Goal: Navigation & Orientation: Find specific page/section

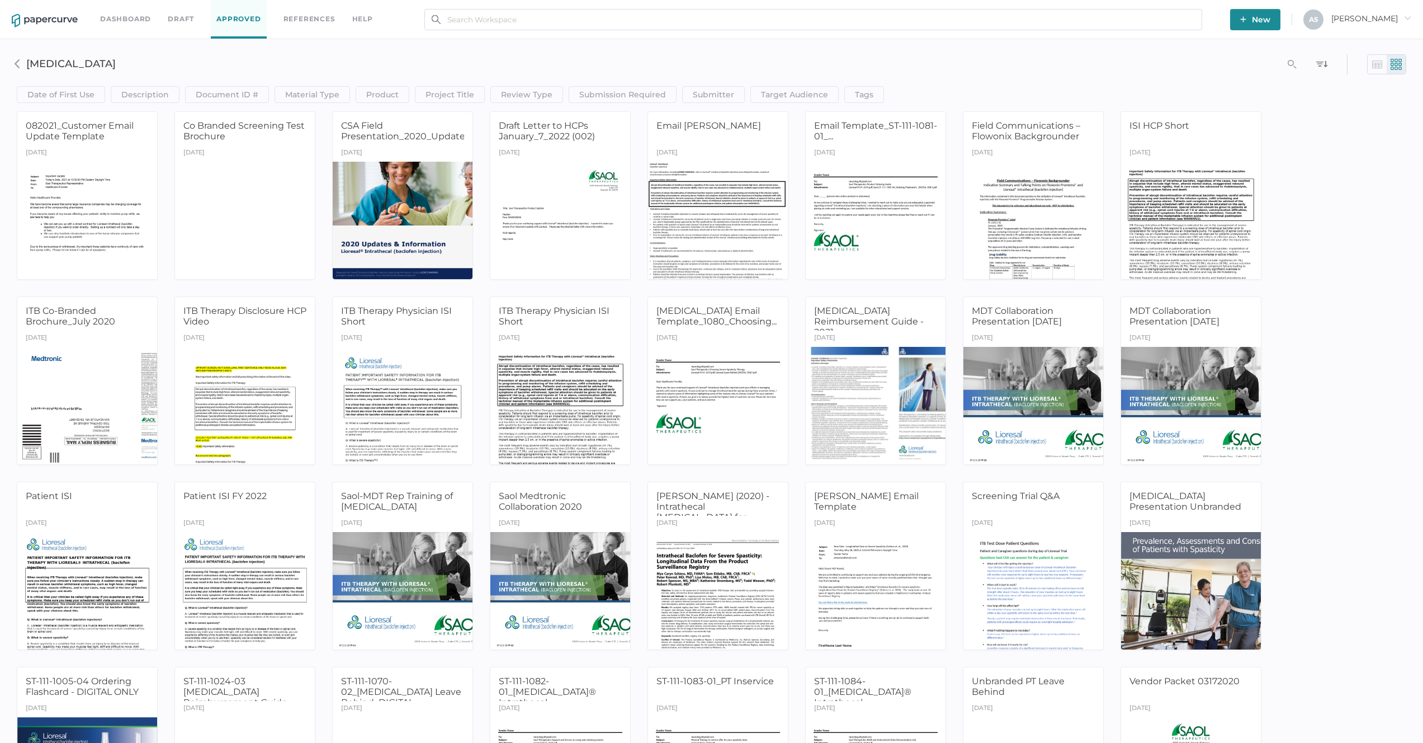
click at [1381, 23] on span "Antonio arrow_right" at bounding box center [1371, 18] width 80 height 10
click at [1356, 48] on span "Workspace" at bounding box center [1354, 42] width 94 height 21
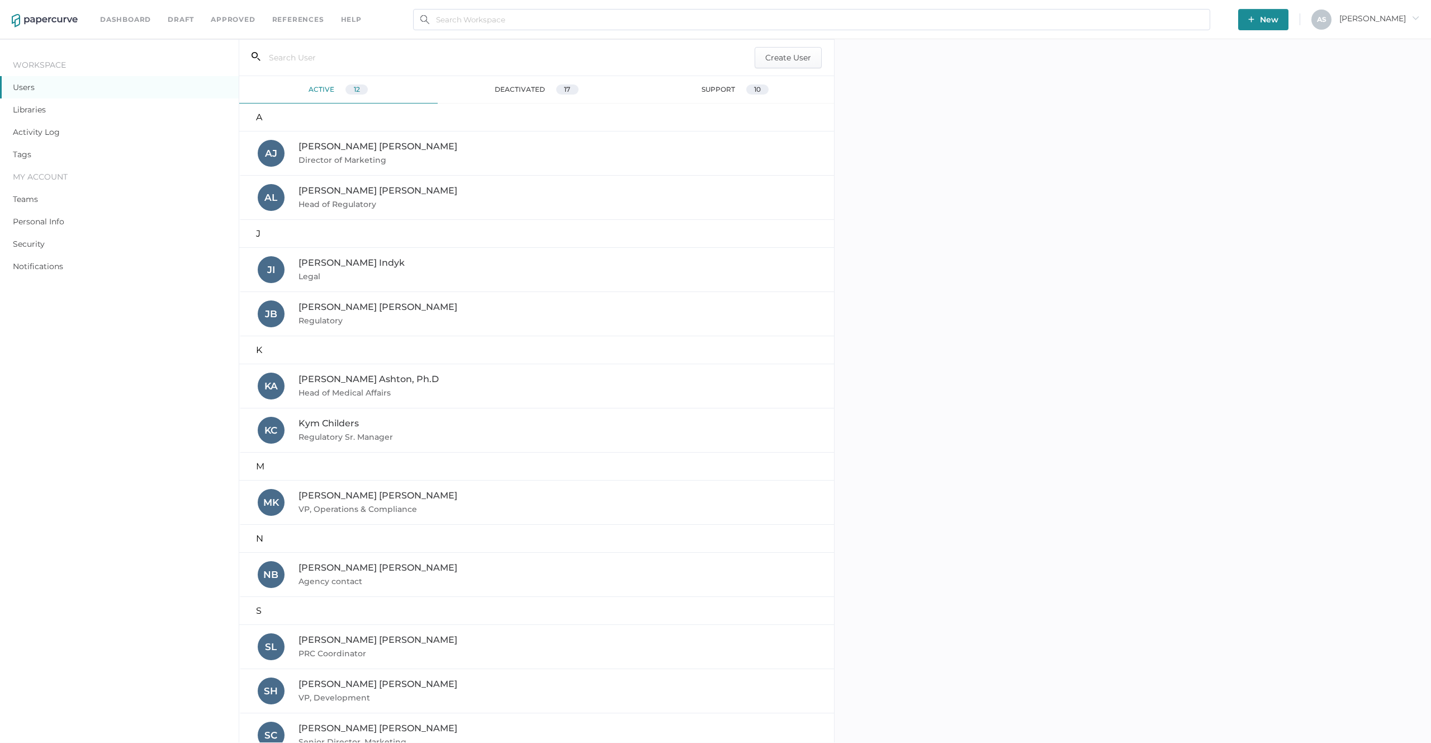
click at [46, 114] on link "Libraries" at bounding box center [29, 110] width 33 height 10
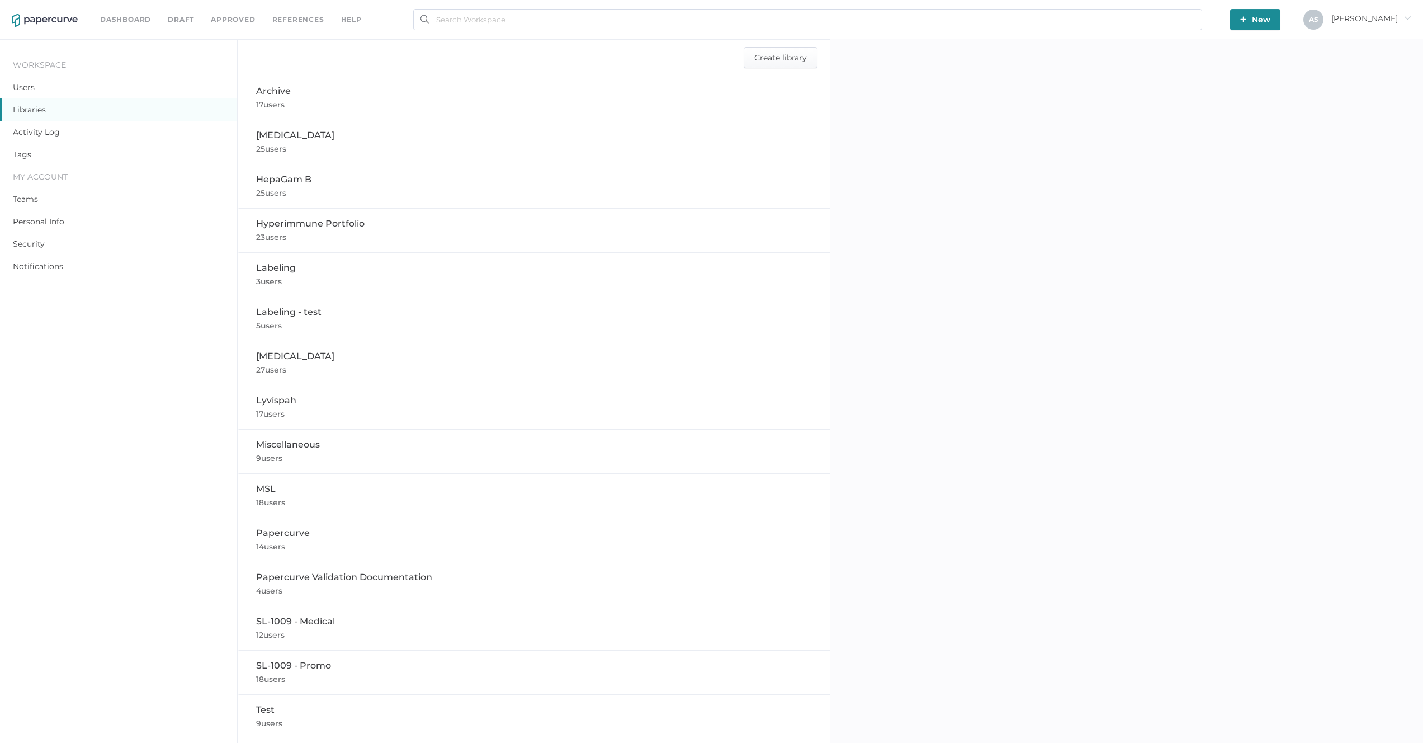
click at [1175, 502] on div at bounding box center [1126, 433] width 593 height 788
click at [1029, 588] on div at bounding box center [1126, 433] width 593 height 788
click at [992, 125] on div at bounding box center [1126, 433] width 593 height 788
click at [1373, 19] on span "Antonio arrow_right" at bounding box center [1371, 18] width 80 height 10
click at [1130, 86] on div at bounding box center [1126, 433] width 593 height 788
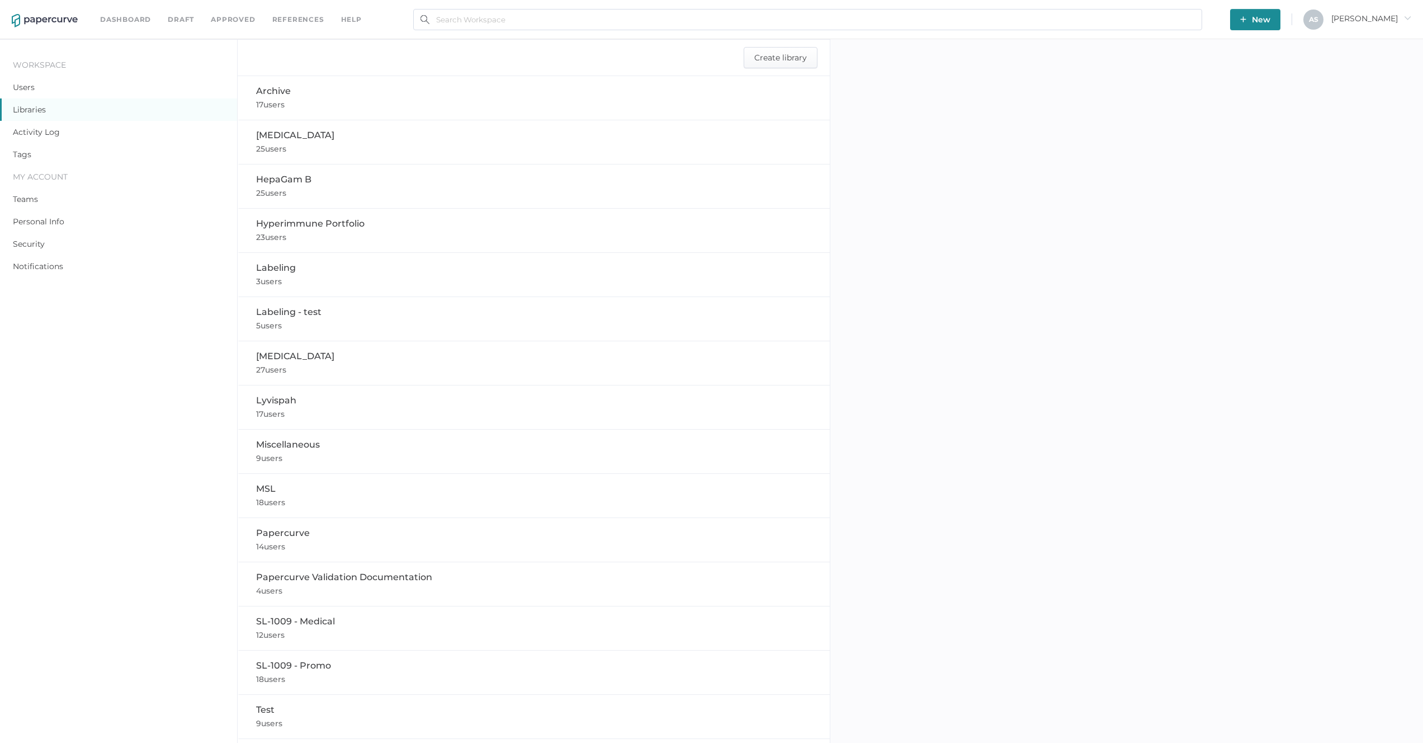
click at [1058, 248] on div at bounding box center [1126, 433] width 593 height 788
click at [892, 243] on div at bounding box center [1126, 433] width 593 height 788
click at [890, 240] on div at bounding box center [1126, 433] width 593 height 788
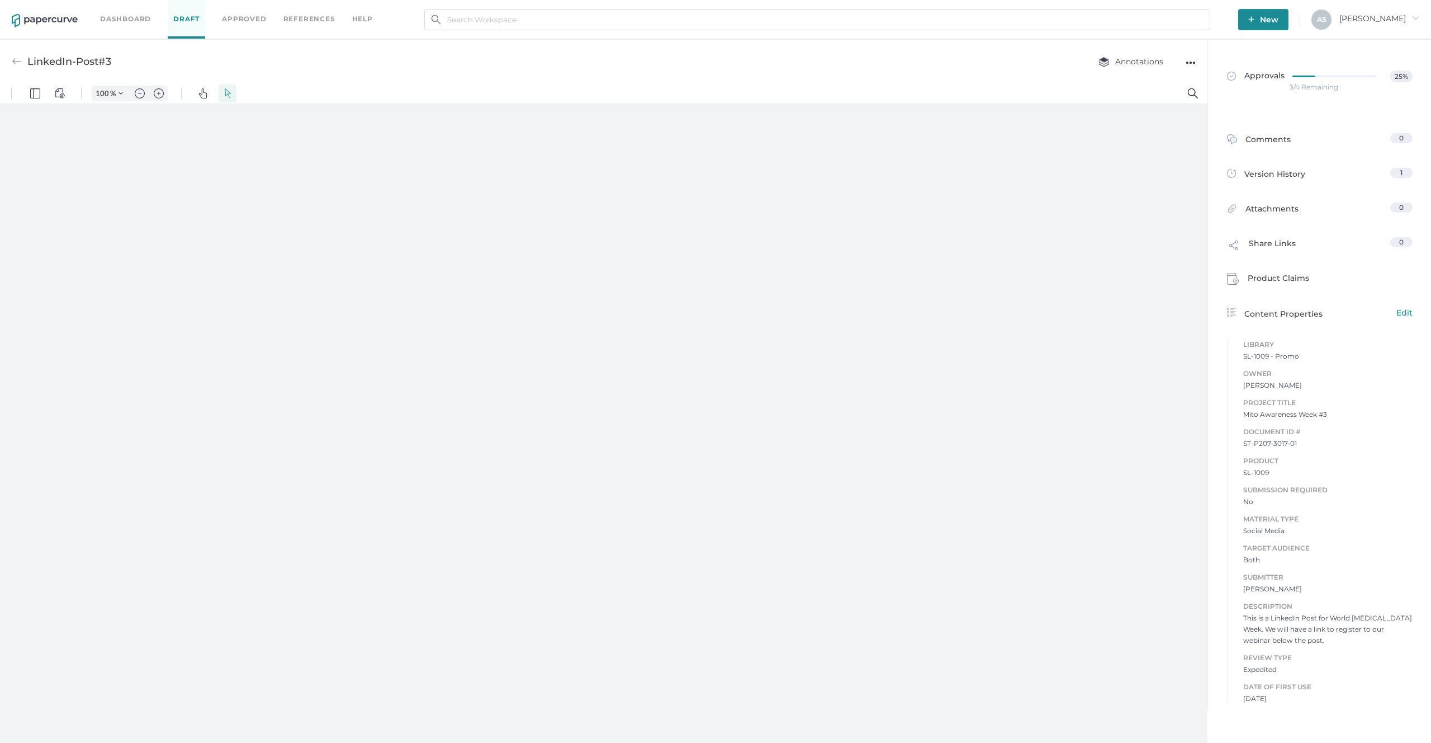
type input "57"
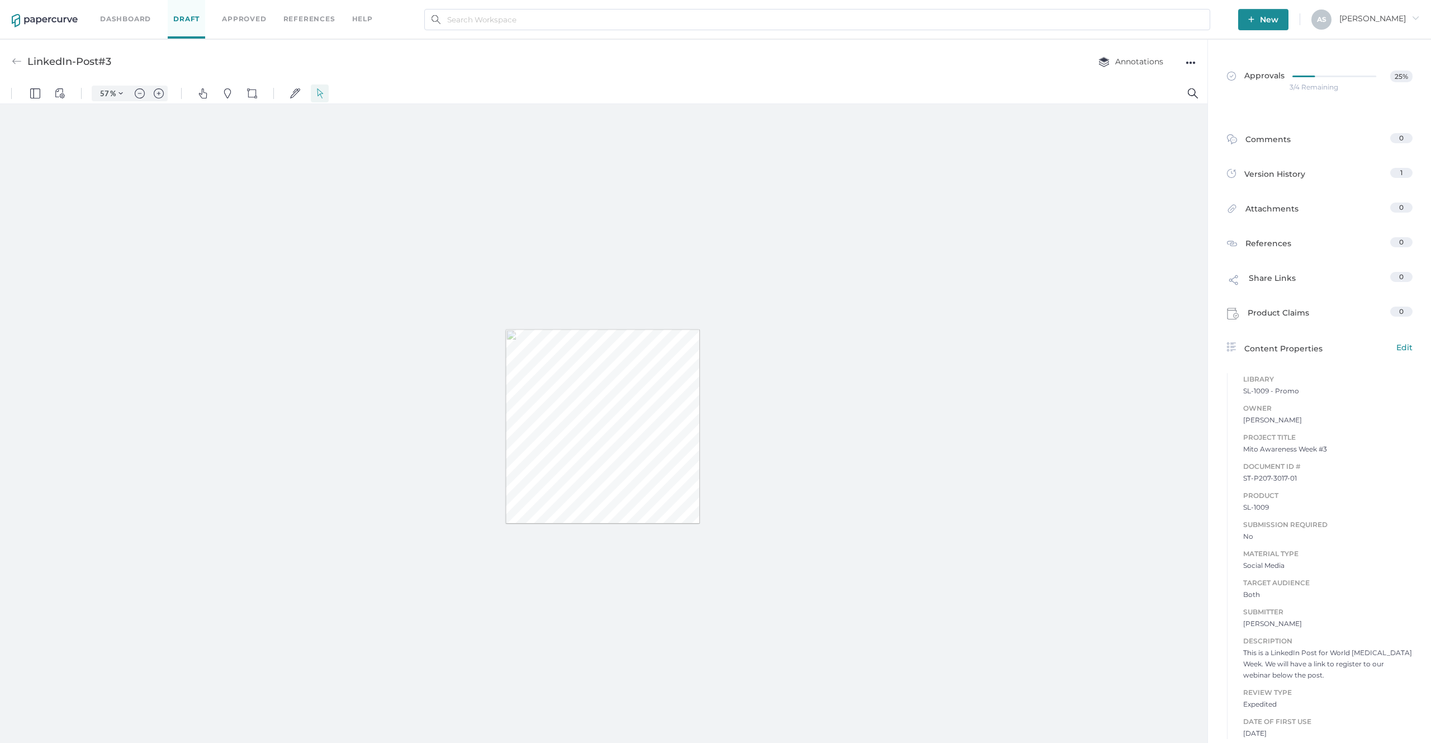
click at [1052, 263] on div at bounding box center [604, 426] width 1208 height 644
click at [1403, 344] on span "Edit" at bounding box center [1405, 347] width 16 height 12
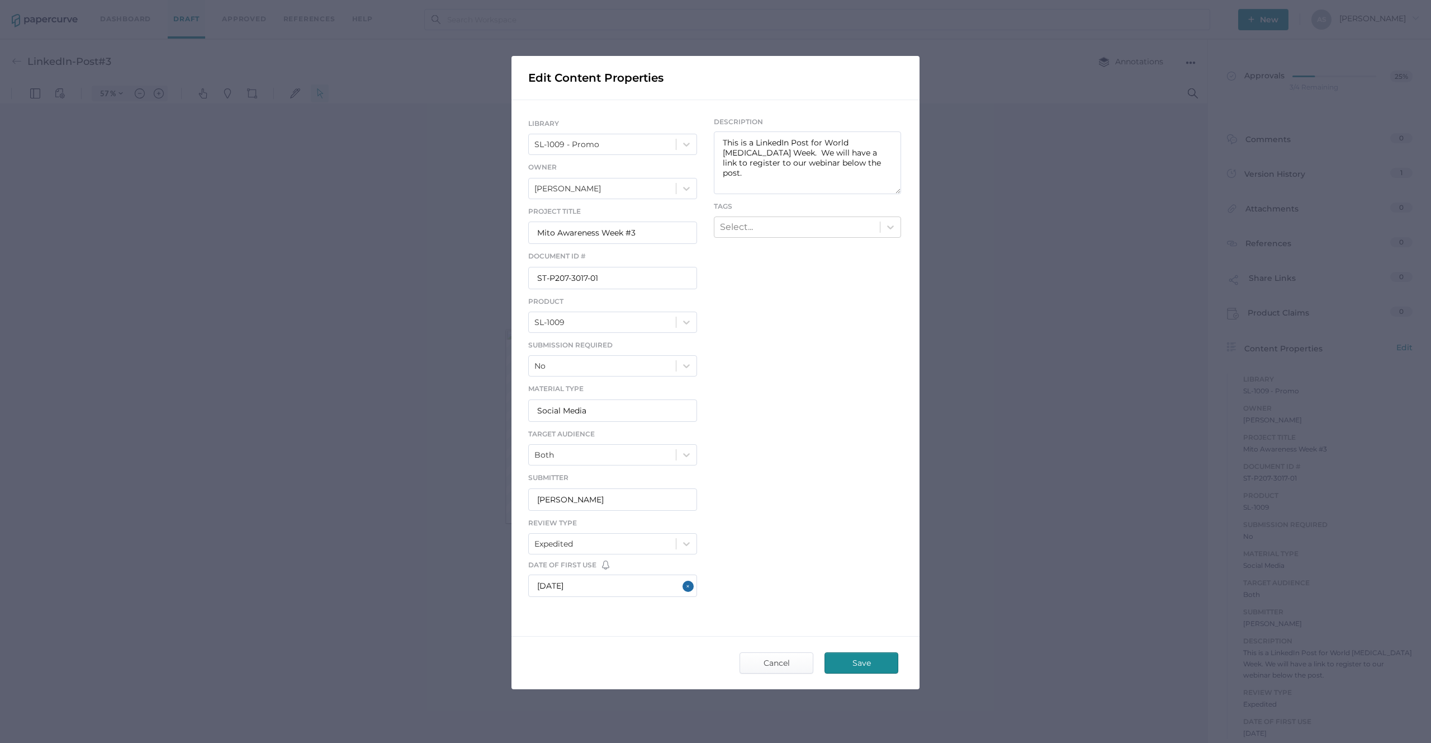
click at [670, 335] on div "LIBRARY SL-1009 - Promo Owner Sue Clement Project Title Mito Awareness Week #3 …" at bounding box center [612, 359] width 169 height 485
click at [671, 326] on div "SL-1009" at bounding box center [602, 322] width 147 height 19
click at [877, 336] on div "LIBRARY SL-1009 - Promo Owner Sue Clement Project Title Mito Awareness Week #3 …" at bounding box center [716, 359] width 408 height 519
click at [762, 669] on span "Cancel" at bounding box center [776, 663] width 53 height 20
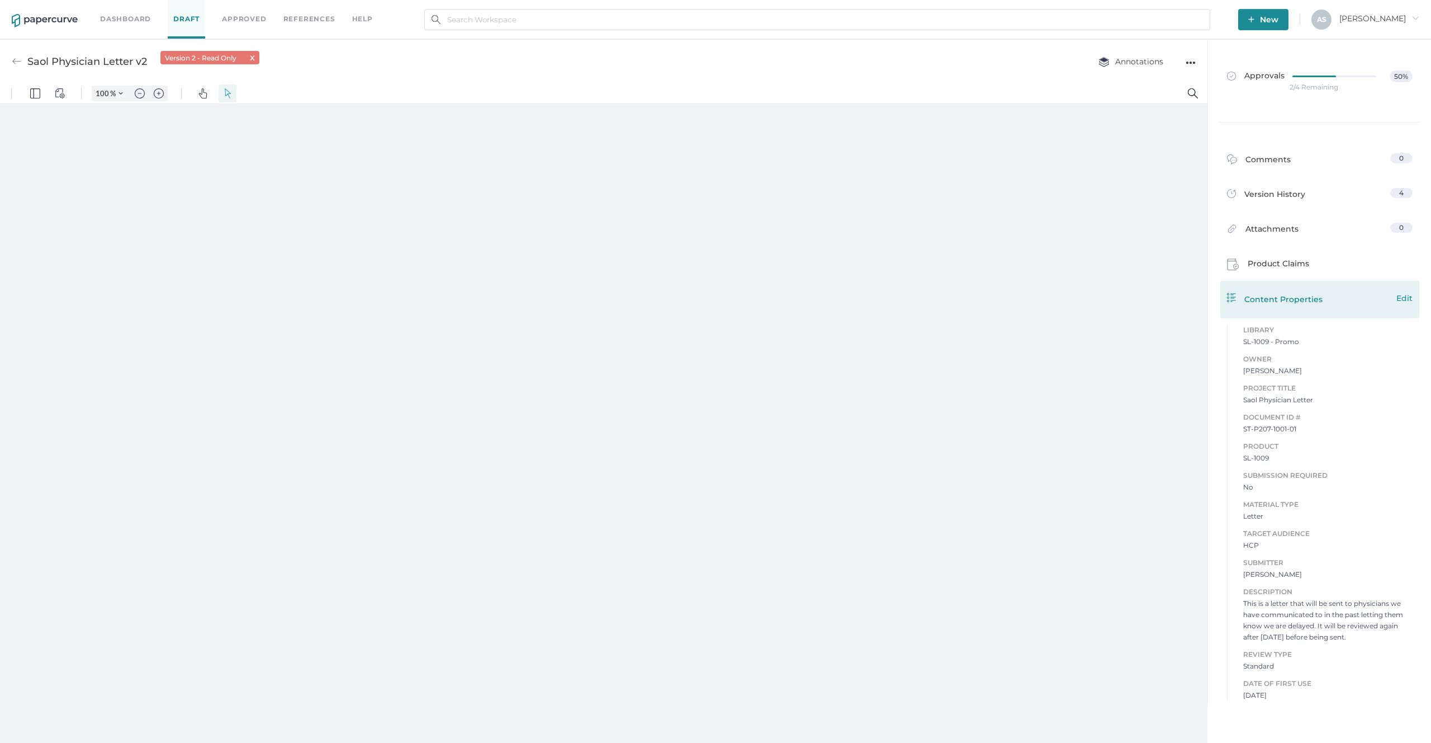
type input "57"
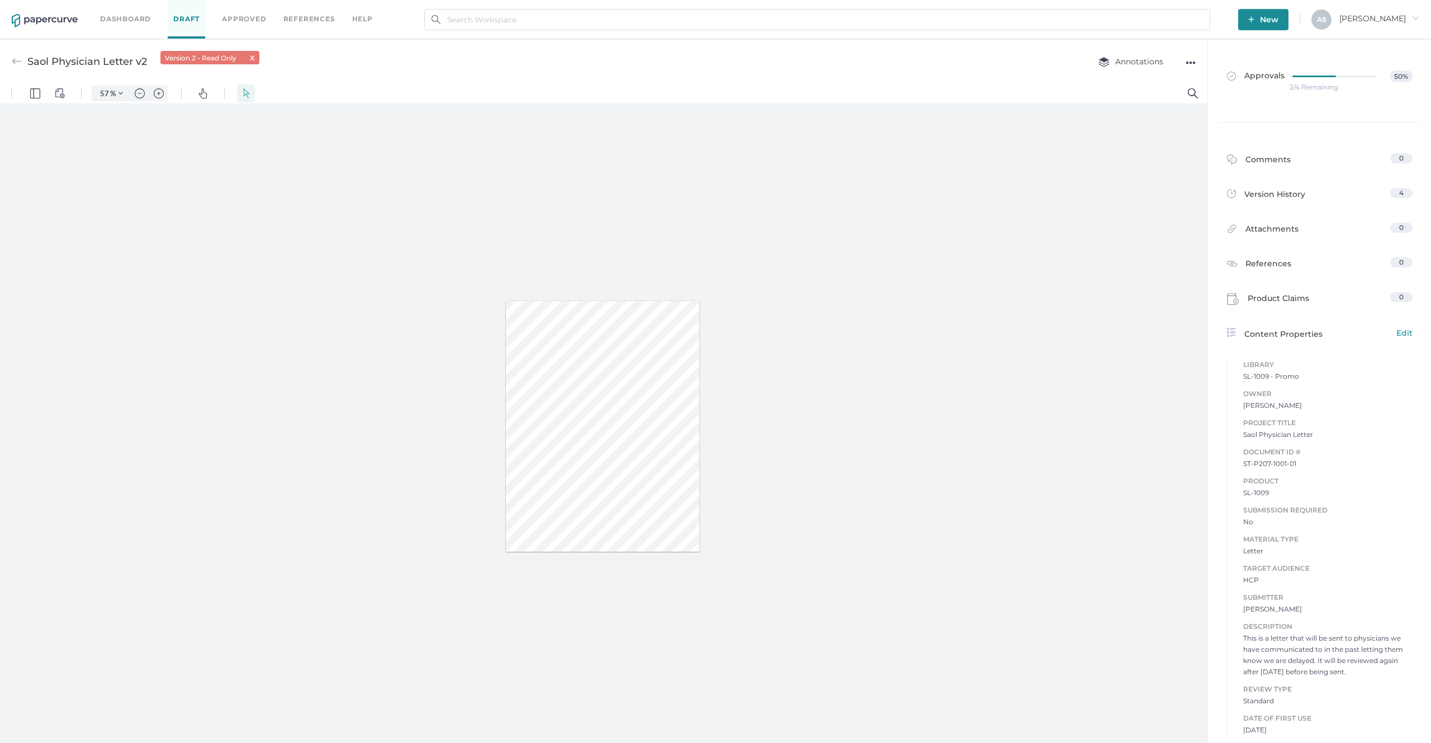
click at [1385, 13] on span "Antonio arrow_right" at bounding box center [1380, 18] width 80 height 10
click at [1358, 127] on span "Audit View" at bounding box center [1362, 127] width 94 height 21
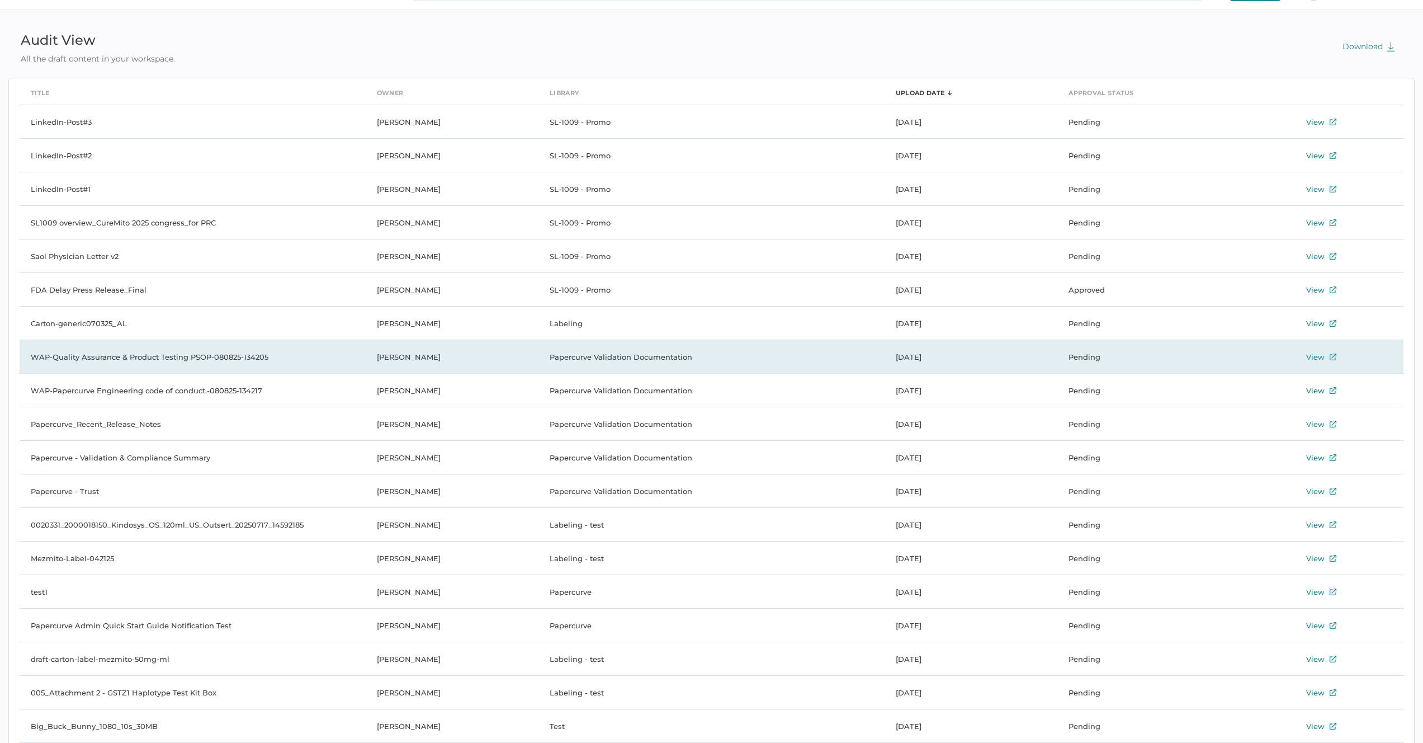
scroll to position [89, 0]
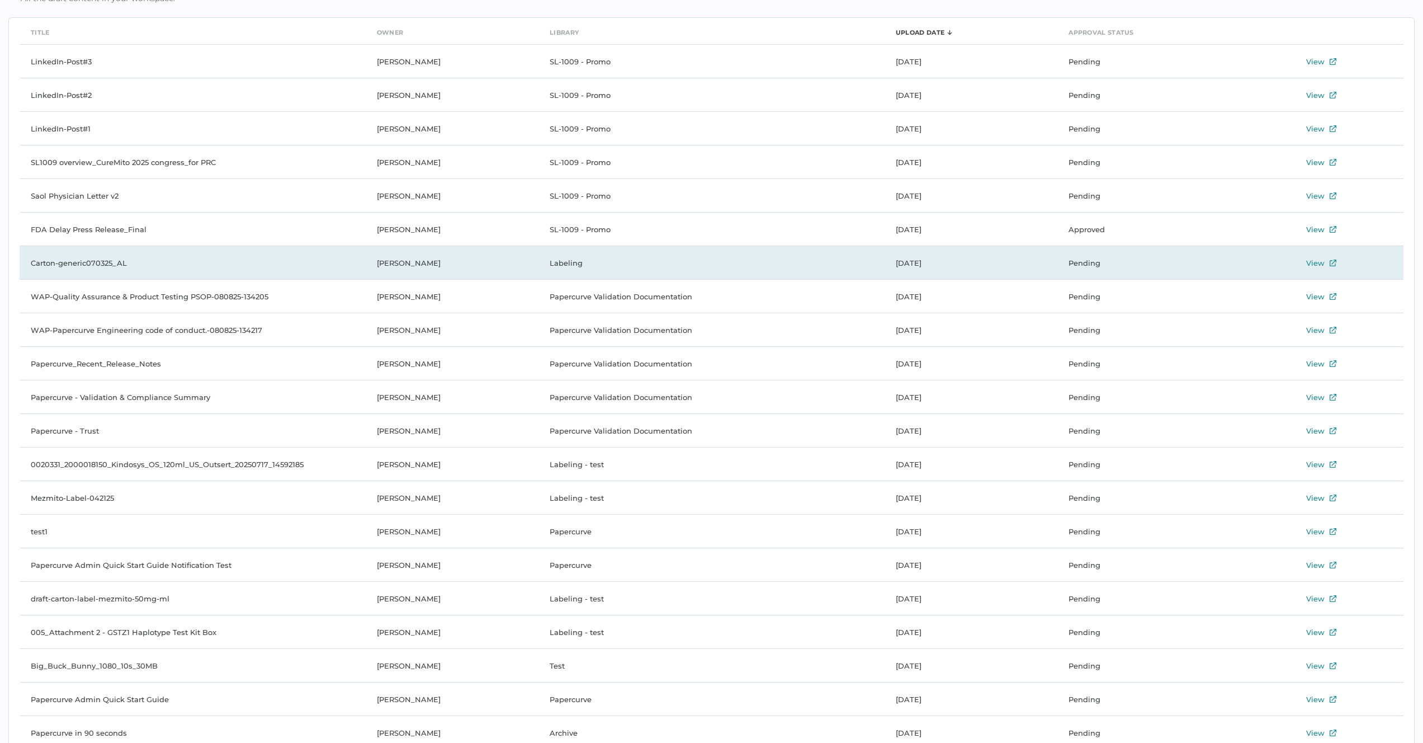
click at [1316, 261] on div "View" at bounding box center [1315, 262] width 18 height 13
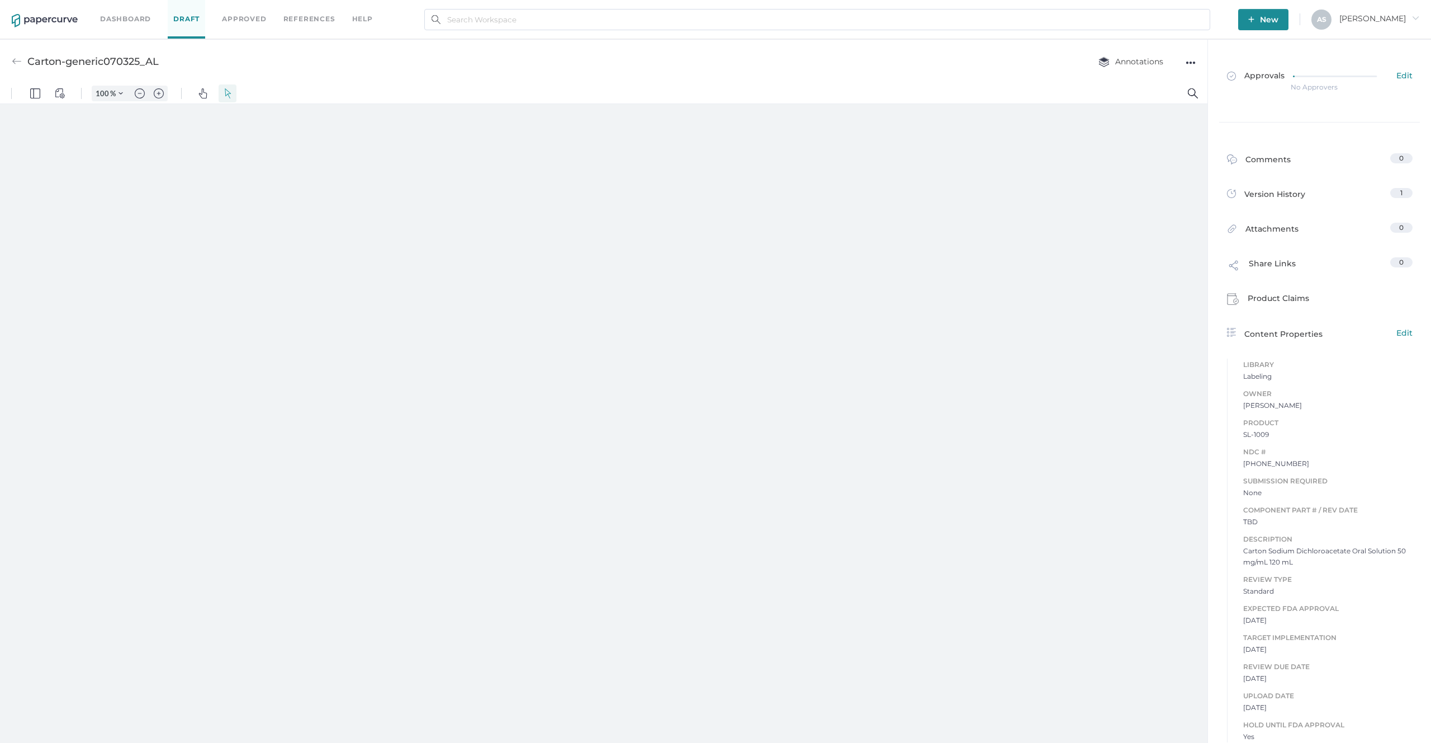
type input "57"
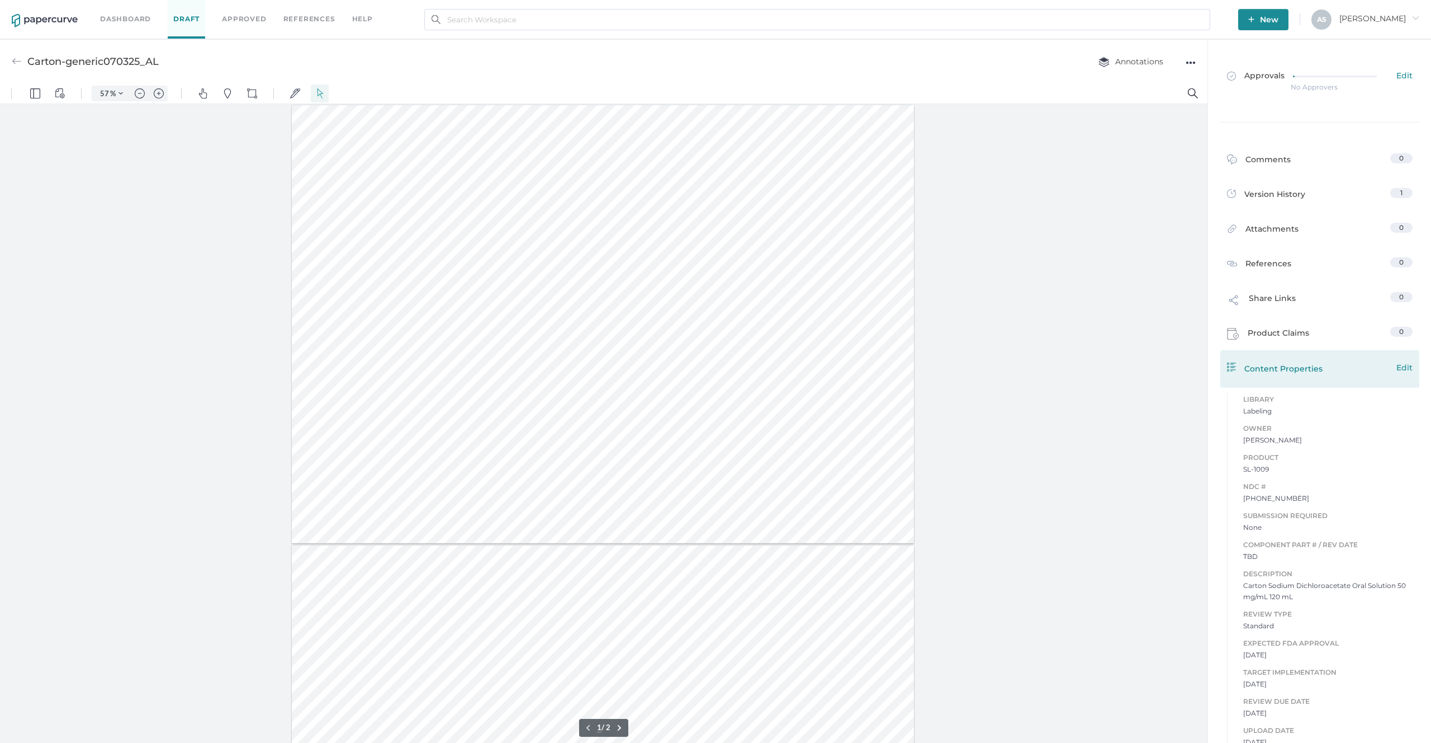
click at [1399, 372] on span "Edit" at bounding box center [1405, 367] width 16 height 12
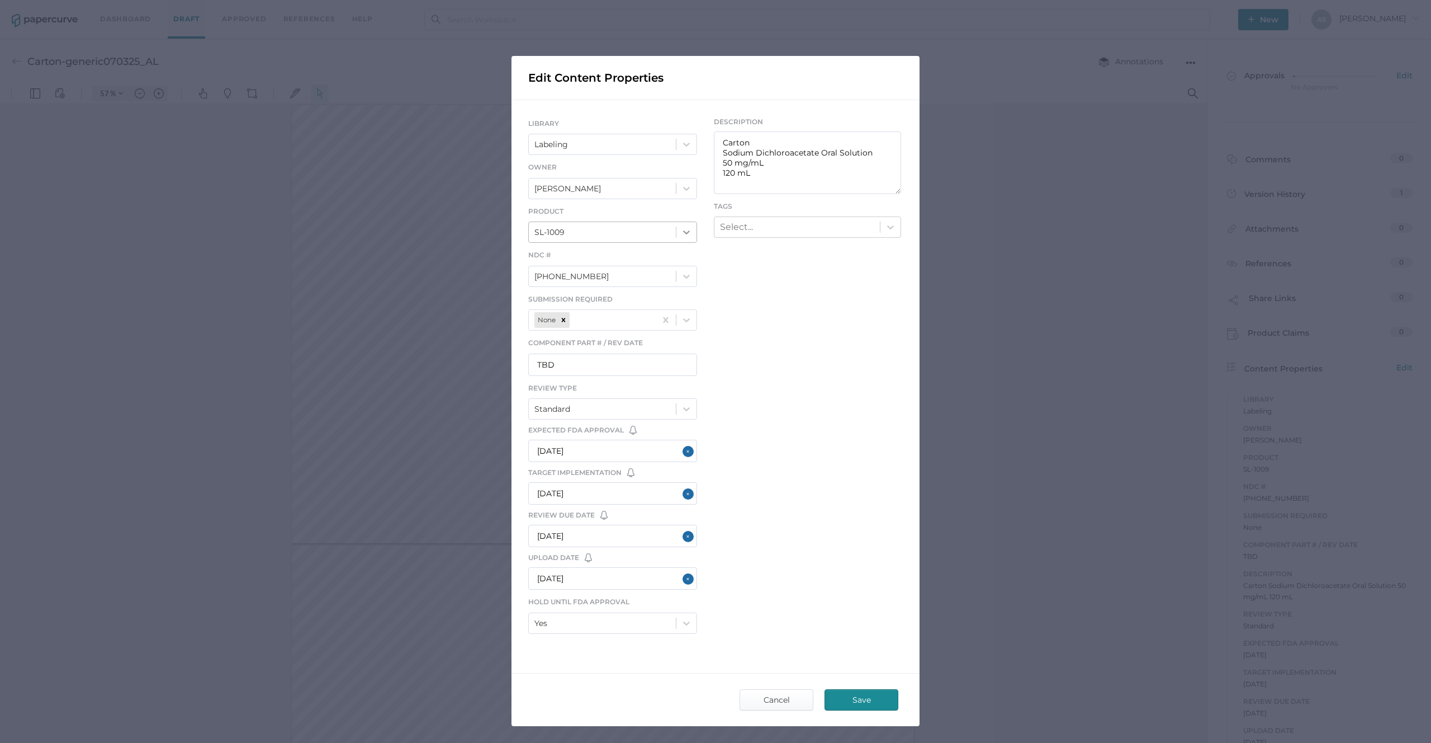
click at [684, 234] on icon at bounding box center [686, 231] width 11 height 11
click at [826, 317] on div "LIBRARY Labeling Owner Allison Lowry Product option SL-1009 focused, 1 of 2. 2 …" at bounding box center [716, 378] width 408 height 556
click at [788, 701] on span "Cancel" at bounding box center [776, 699] width 53 height 20
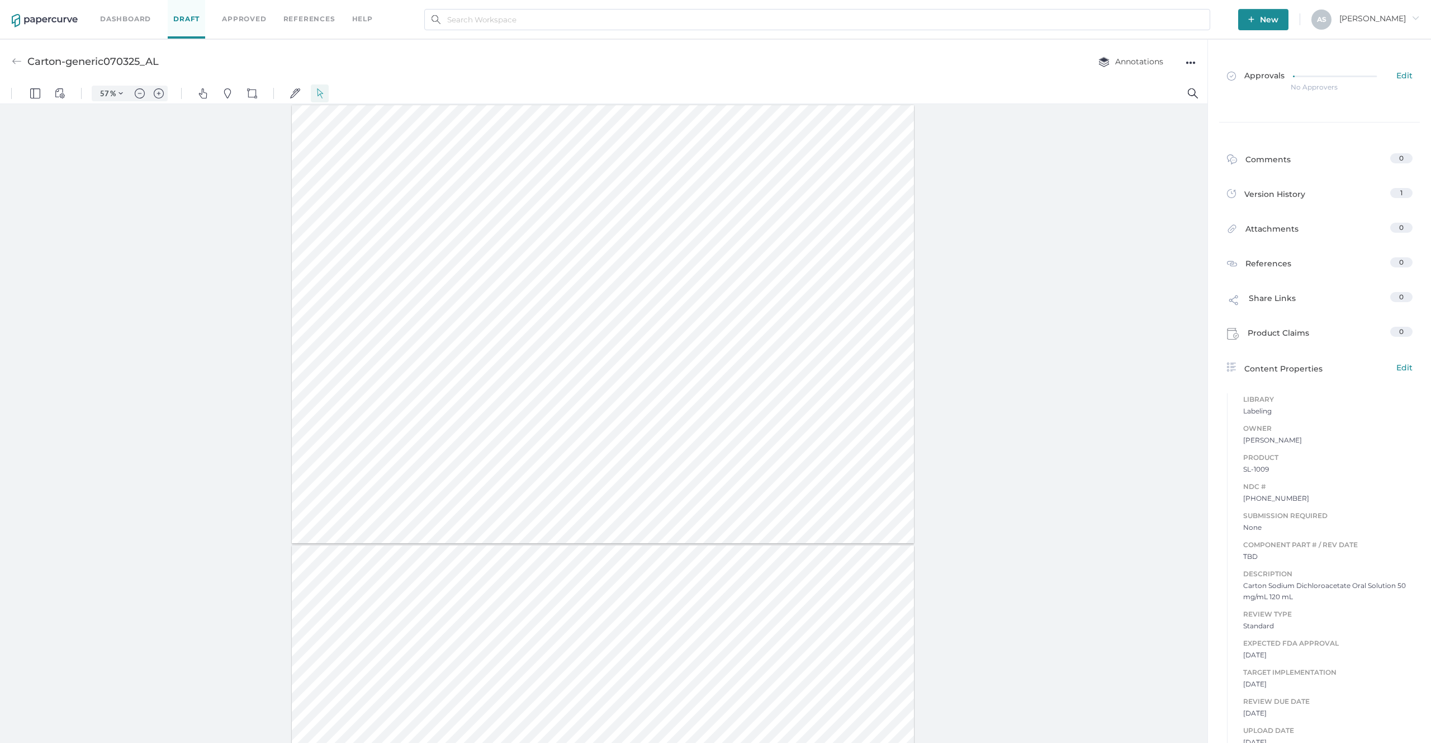
click at [998, 587] on div at bounding box center [604, 426] width 1208 height 644
